Goal: Information Seeking & Learning: Learn about a topic

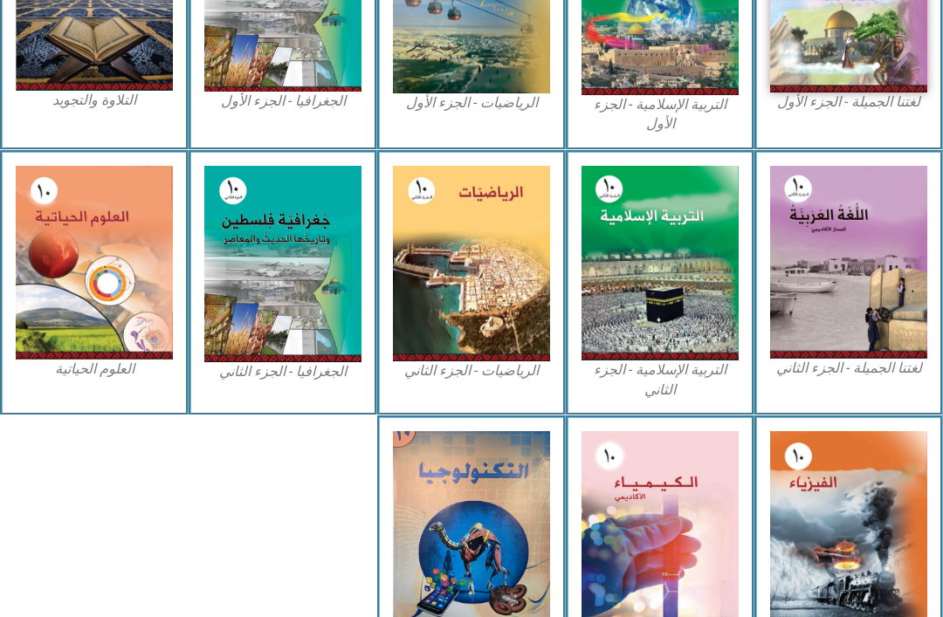
scroll to position [606, 0]
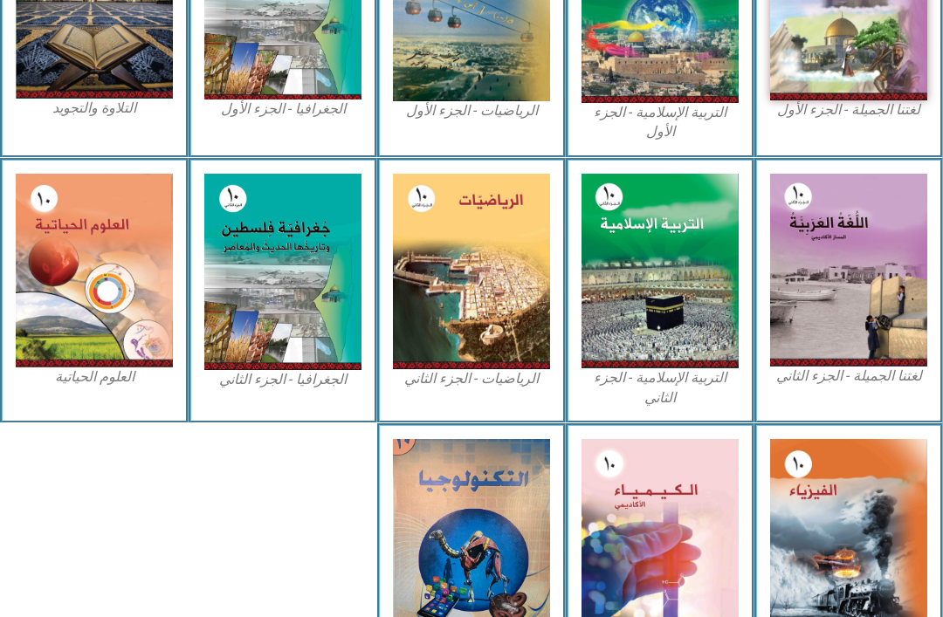
click at [667, 257] on img at bounding box center [659, 272] width 157 height 196
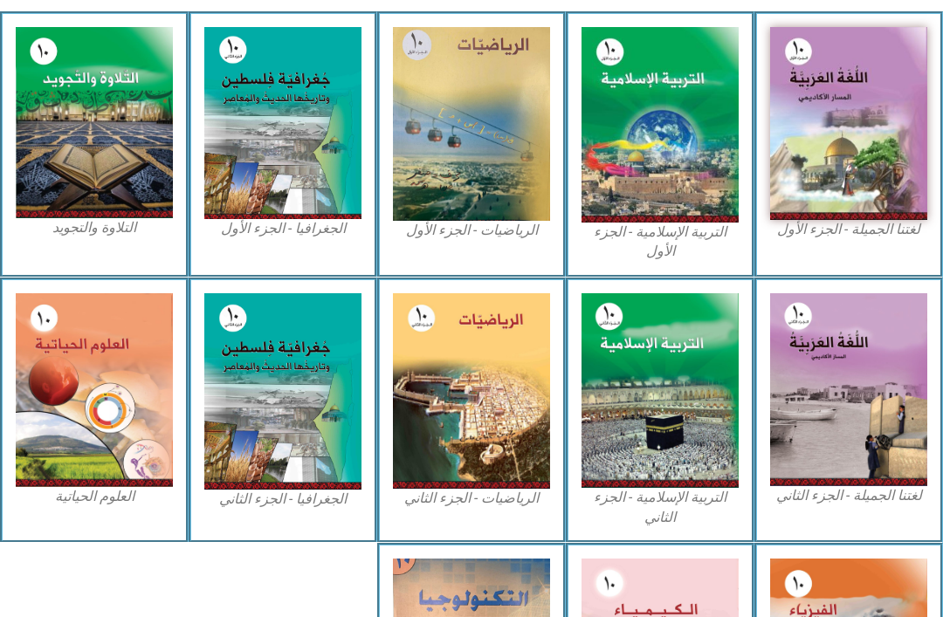
scroll to position [486, 0]
click at [647, 109] on img at bounding box center [659, 125] width 157 height 196
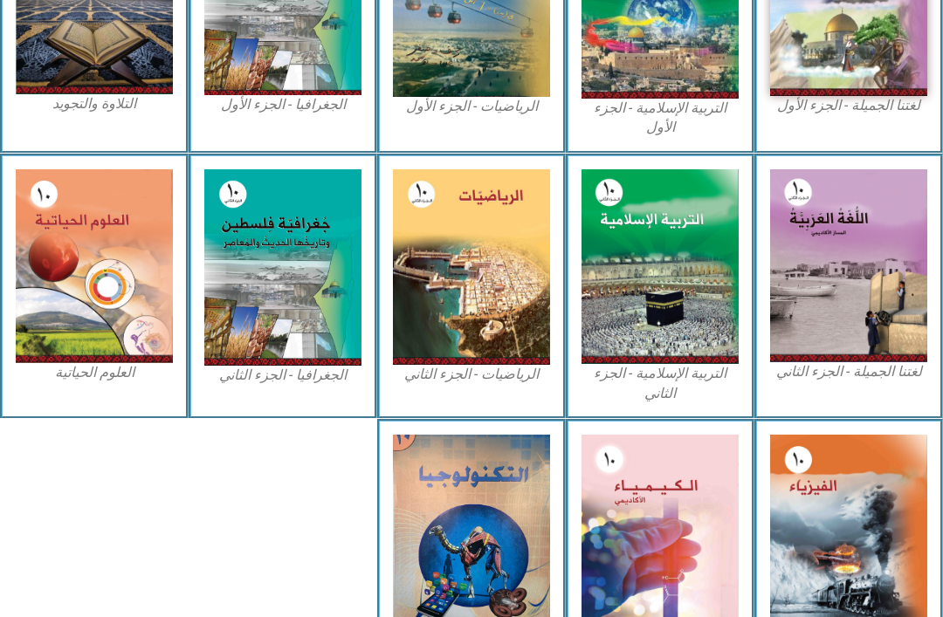
scroll to position [610, 0]
click at [636, 55] on img at bounding box center [659, 1] width 157 height 196
